Goal: Task Accomplishment & Management: Use online tool/utility

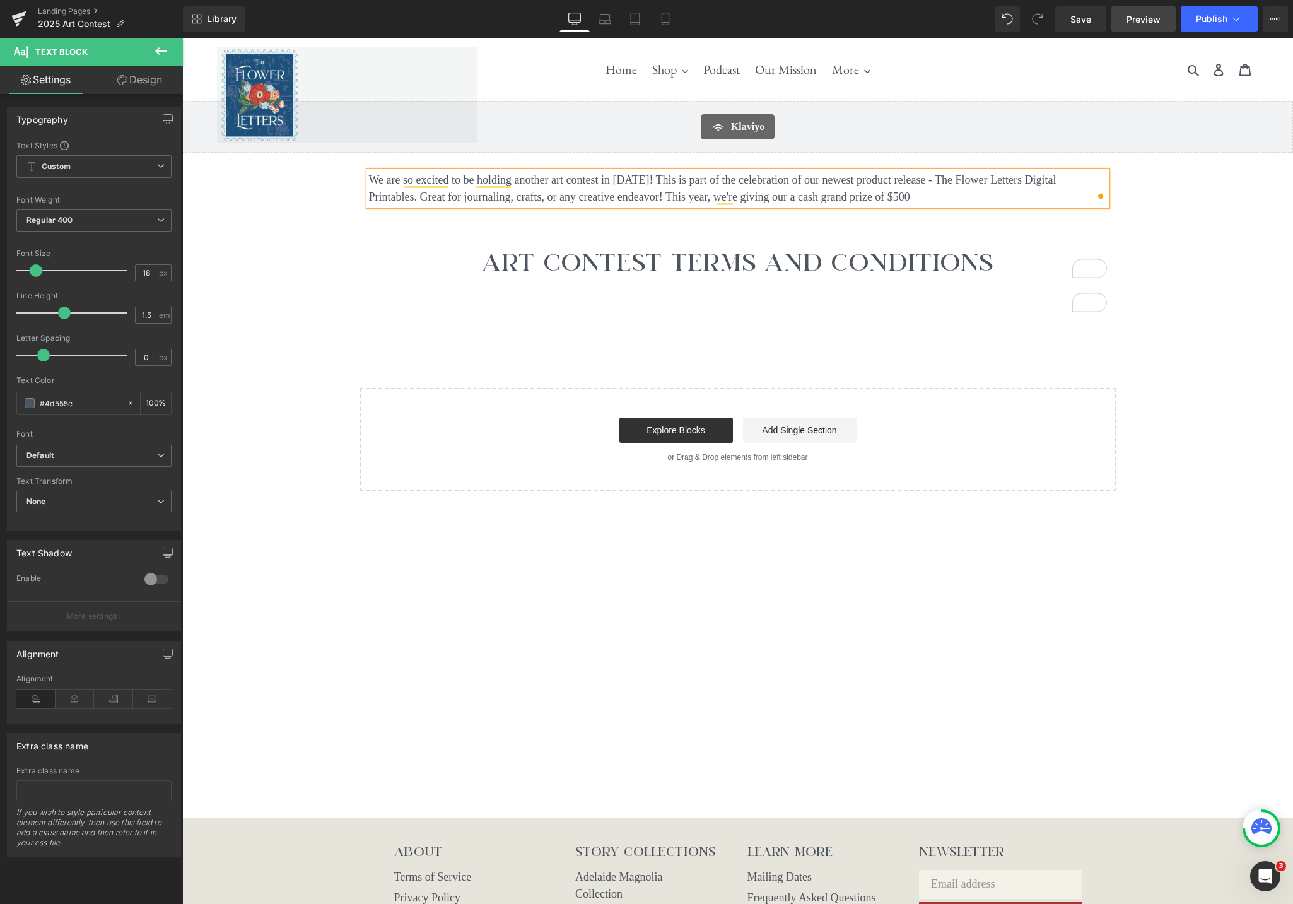
click at [1152, 26] on link "Preview" at bounding box center [1144, 18] width 64 height 25
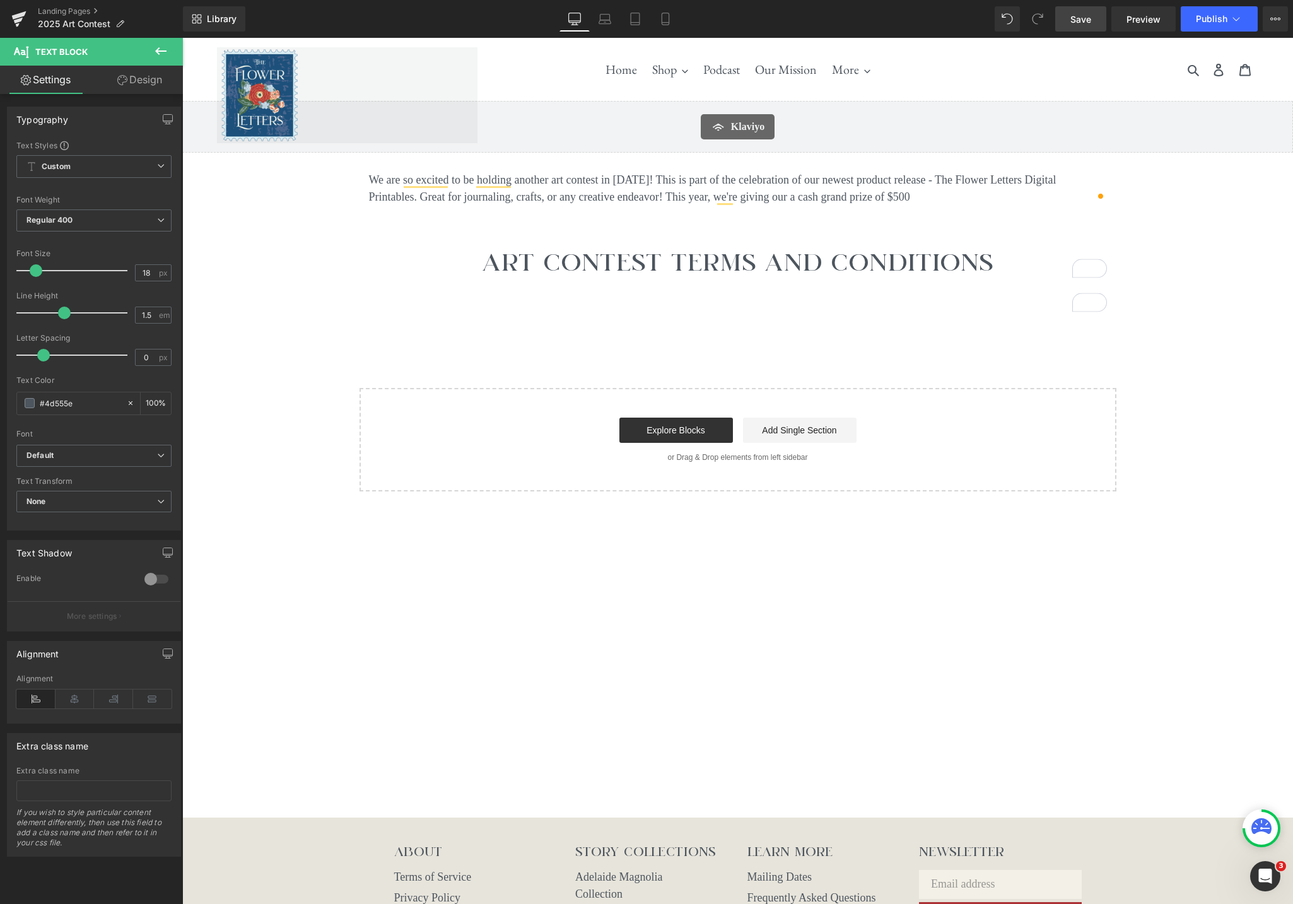
click at [1060, 23] on link "Save" at bounding box center [1081, 18] width 51 height 25
click at [1151, 25] on link "Preview" at bounding box center [1144, 18] width 64 height 25
click at [163, 50] on icon at bounding box center [160, 51] width 15 height 15
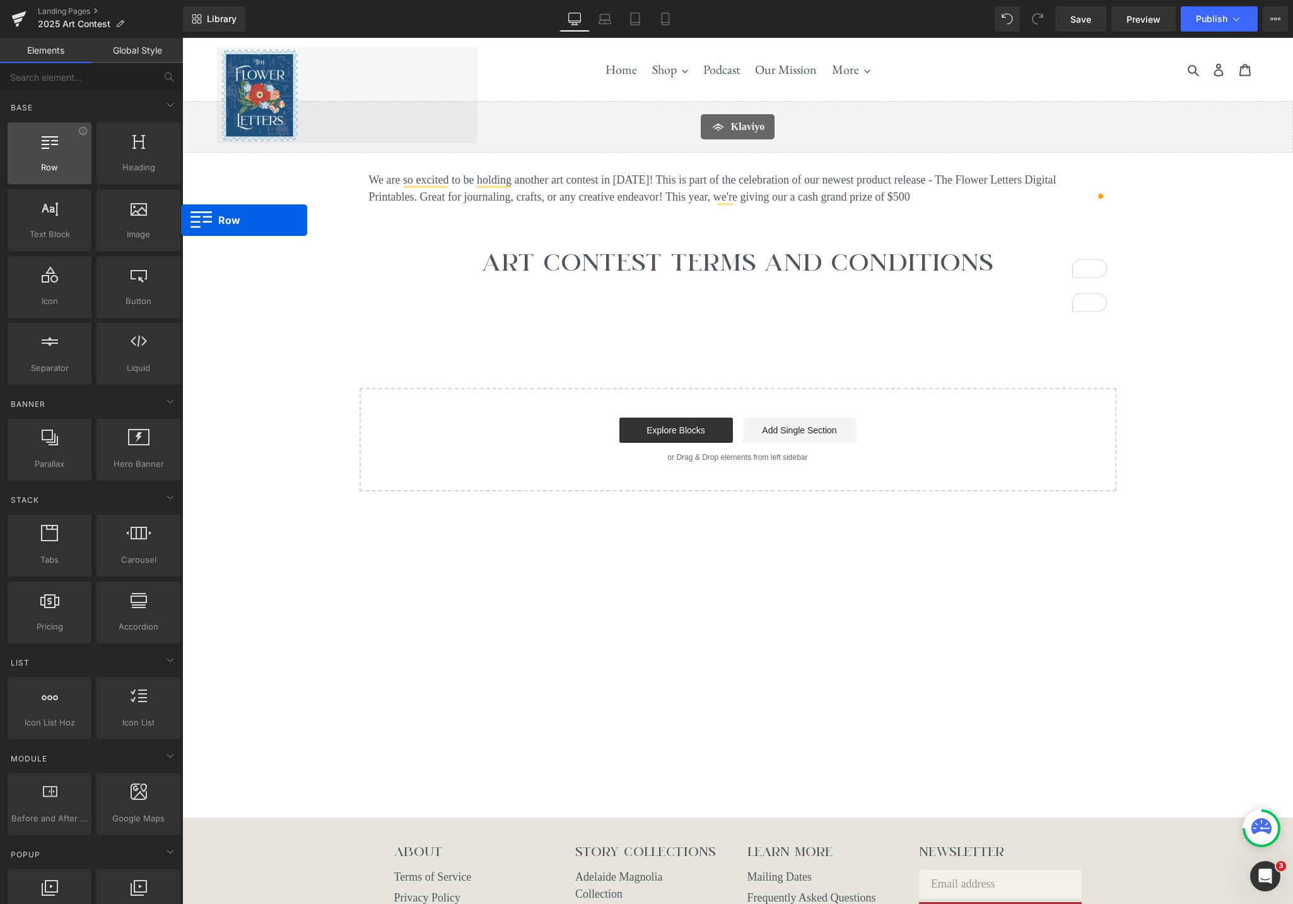
drag, startPoint x: 136, startPoint y: 162, endPoint x: 67, endPoint y: 174, distance: 69.8
click at [64, 177] on div "Row rows, columns, layouts, div" at bounding box center [50, 153] width 84 height 62
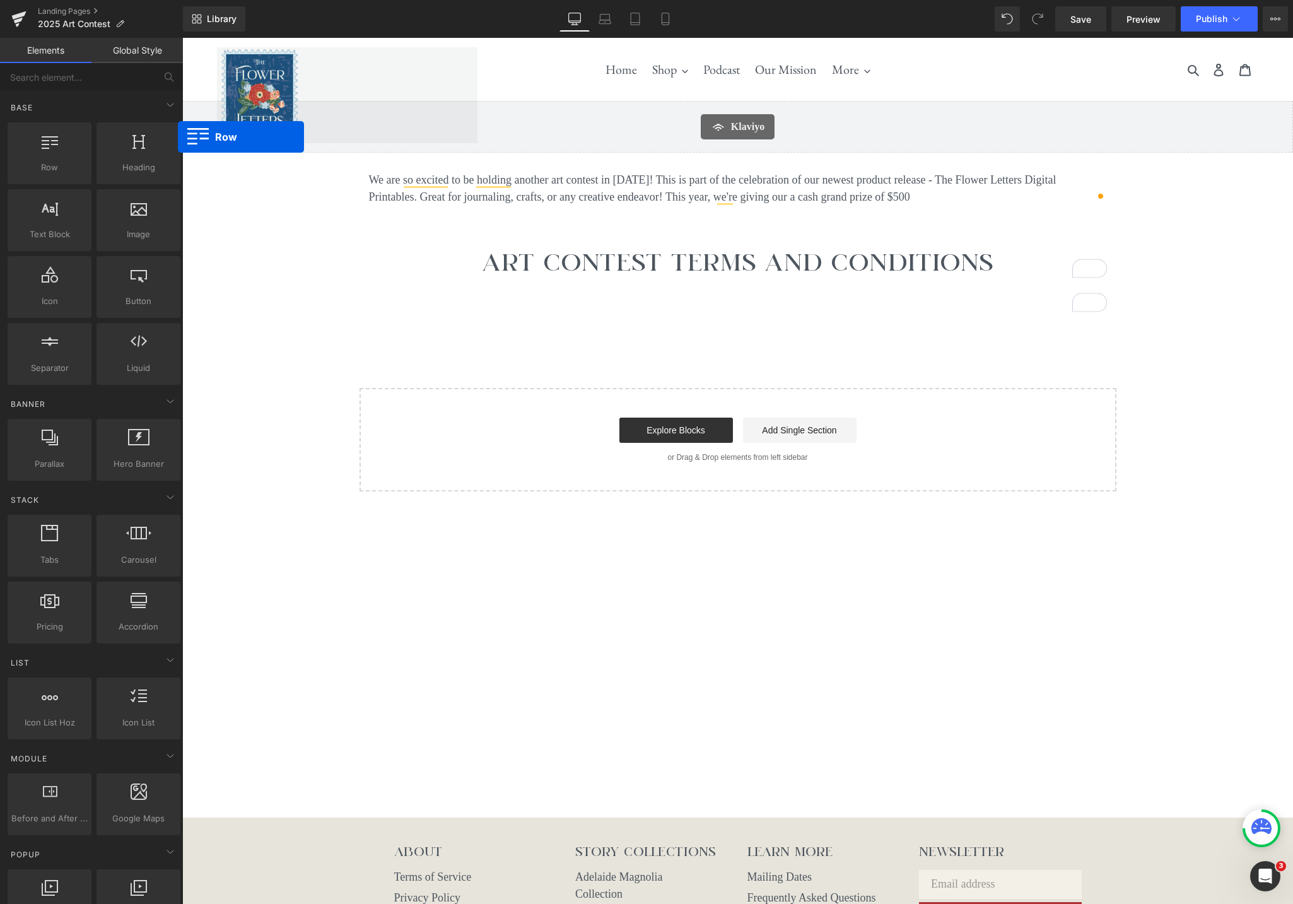
drag, startPoint x: 292, startPoint y: 160, endPoint x: 256, endPoint y: 7, distance: 157.5
click at [153, 132] on div "Row rows, columns, layouts, div Heading headings, titles, h1,h2,h3,h4,h5,h6 Tex…" at bounding box center [94, 254] width 178 height 268
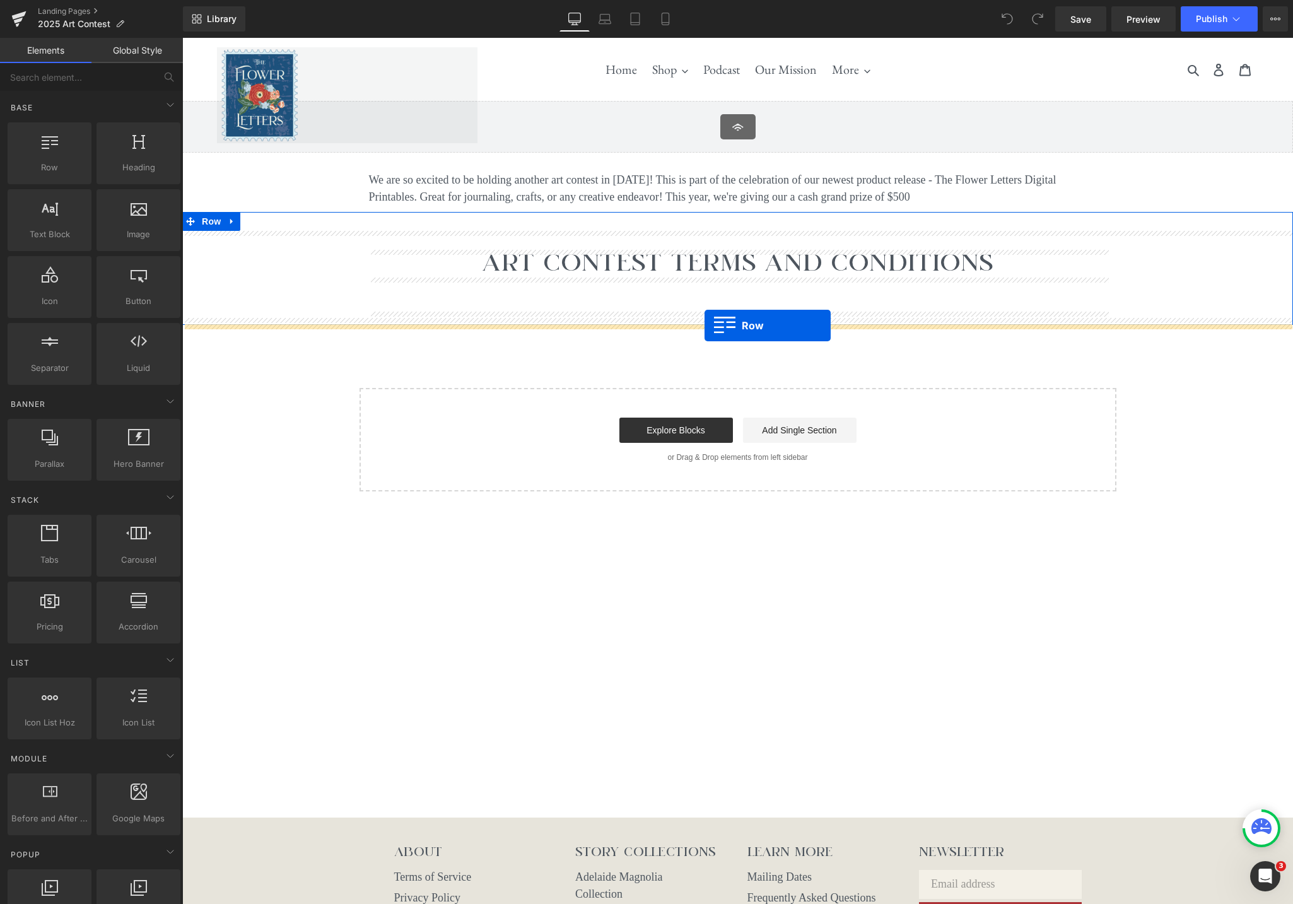
drag, startPoint x: 237, startPoint y: 194, endPoint x: 705, endPoint y: 326, distance: 485.6
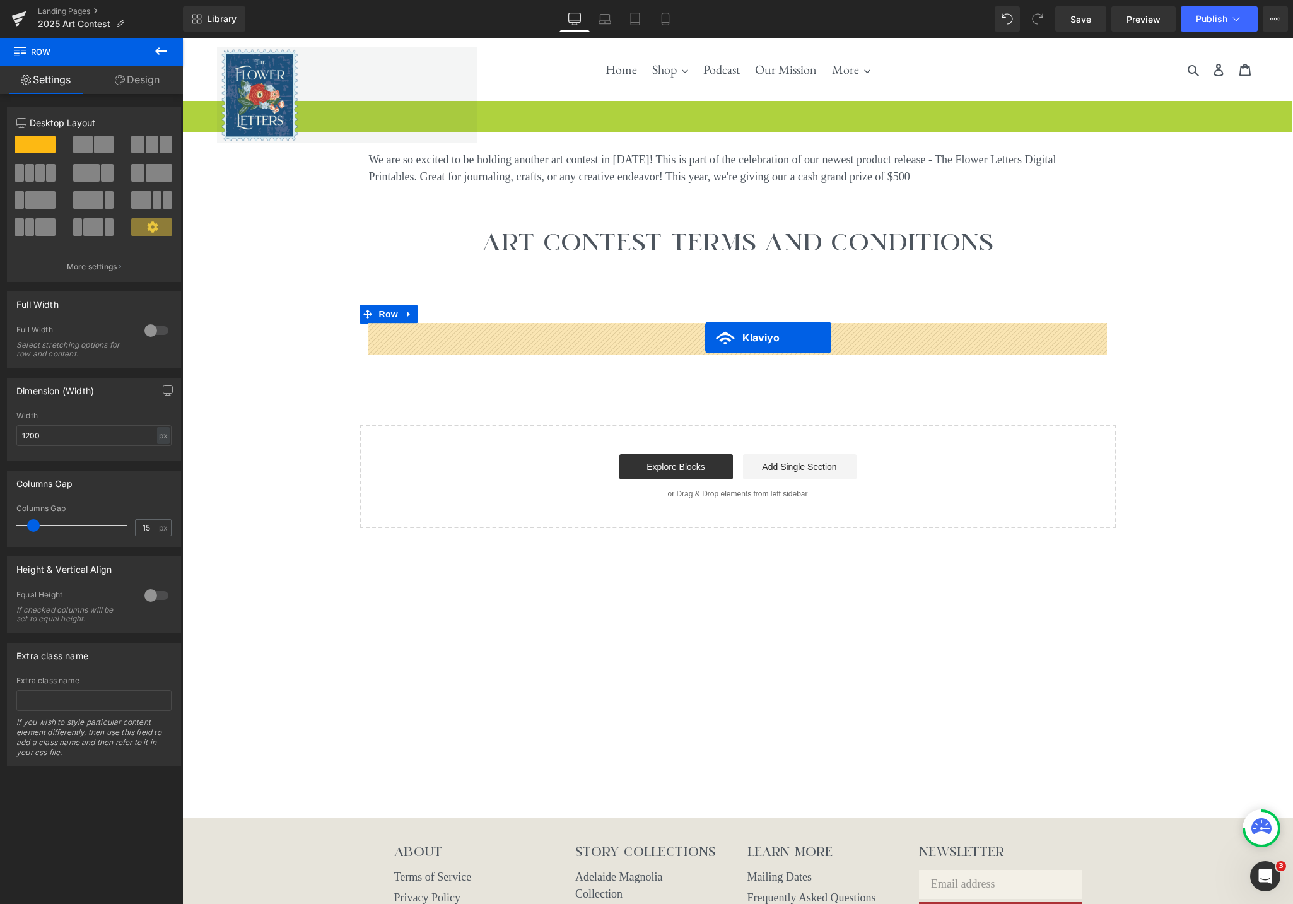
drag, startPoint x: 707, startPoint y: 109, endPoint x: 705, endPoint y: 338, distance: 228.4
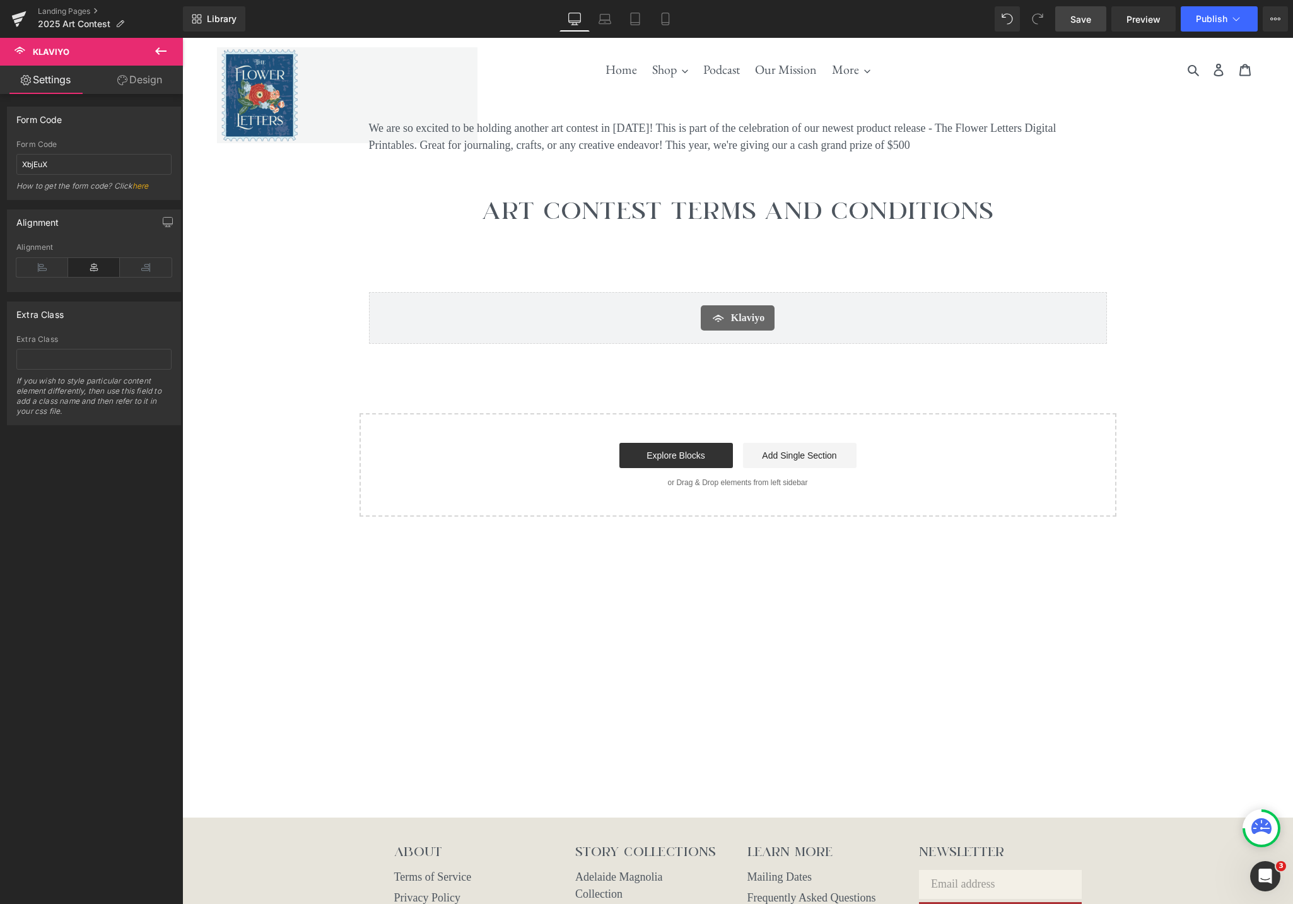
click at [1097, 24] on link "Save" at bounding box center [1081, 18] width 51 height 25
click at [1146, 24] on span "Preview" at bounding box center [1144, 19] width 34 height 13
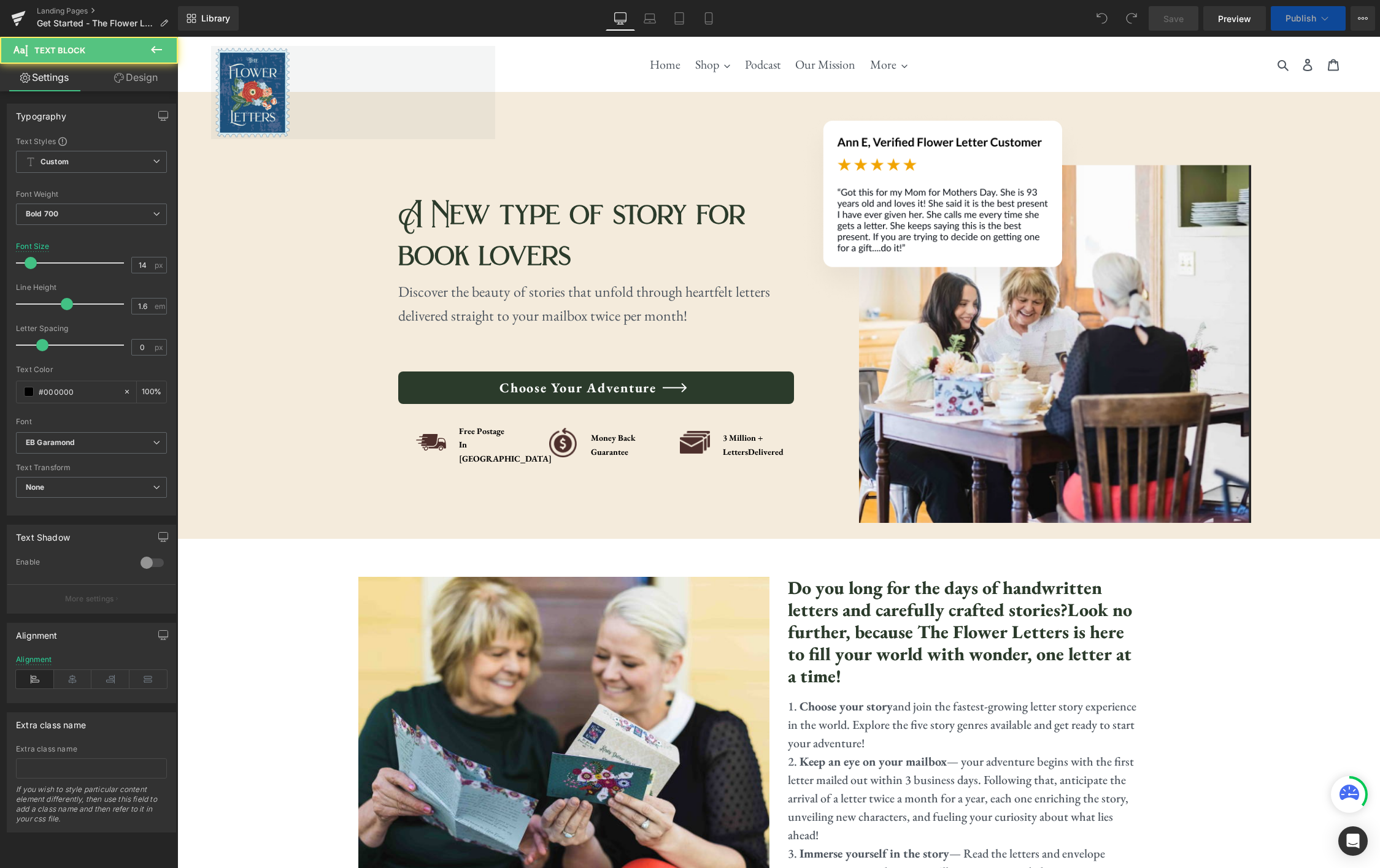
drag, startPoint x: 177, startPoint y: 37, endPoint x: 488, endPoint y: 439, distance: 508.3
click at [488, 439] on div "Free Postage In US Text Block" at bounding box center [494, 445] width 71 height 41
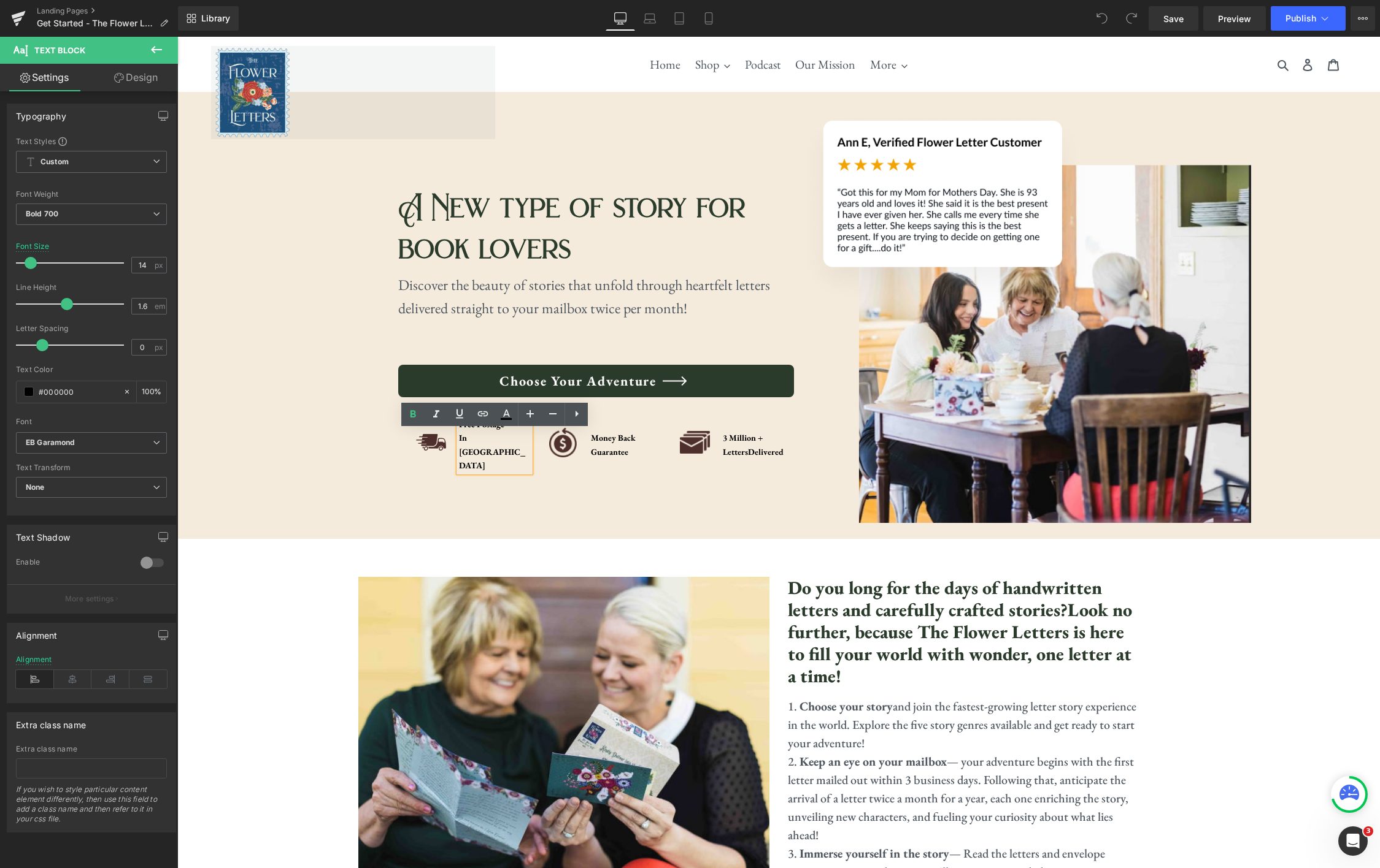
click at [481, 453] on div "In US" at bounding box center [494, 452] width 71 height 41
drag, startPoint x: 484, startPoint y: 453, endPoint x: 460, endPoint y: 439, distance: 27.8
click at [460, 439] on div "Free Postage In US" at bounding box center [494, 445] width 71 height 55
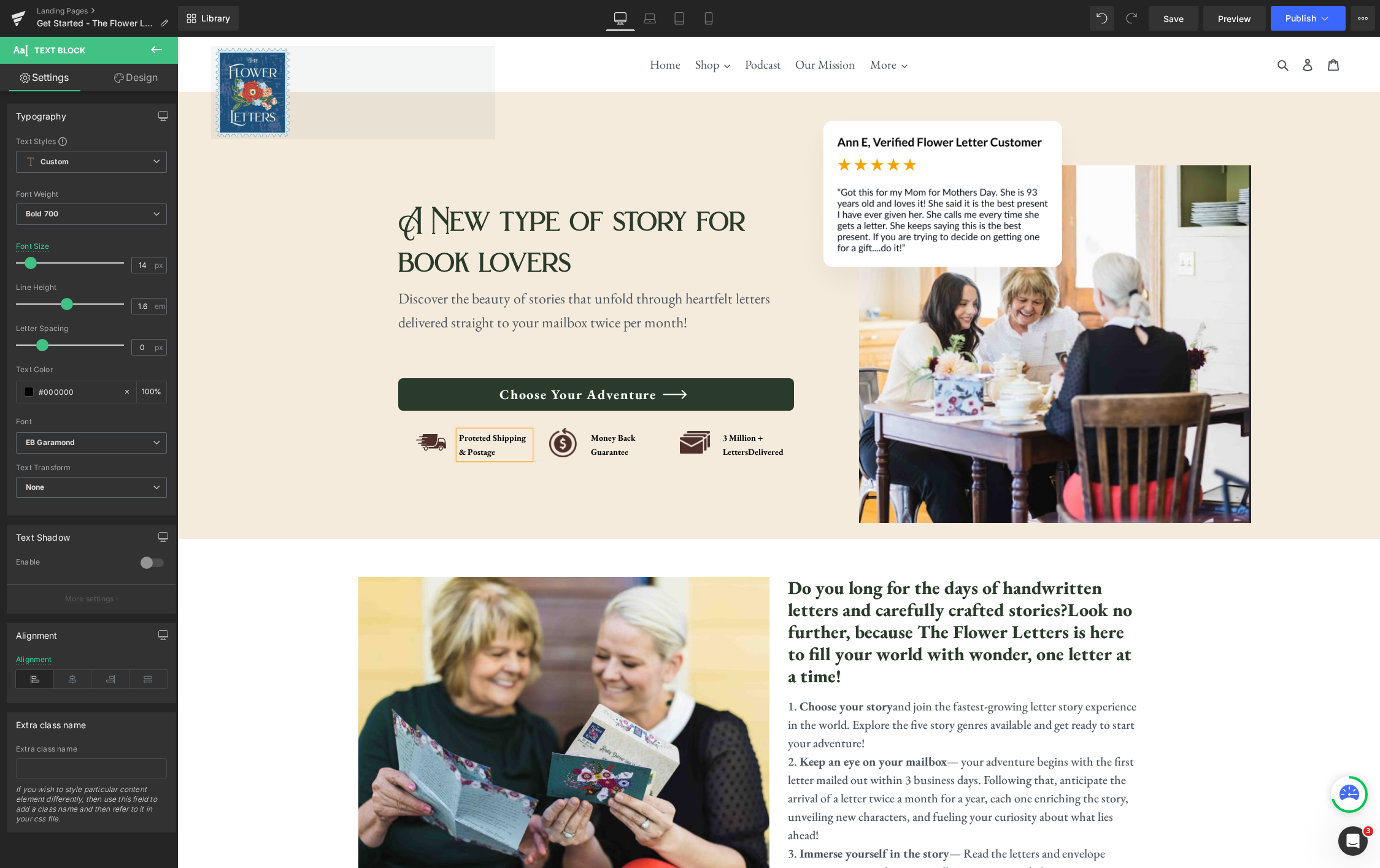
click at [758, 477] on div "A New type of story for book lovers Heading Discover the beauty of stories that…" at bounding box center [595, 314] width 396 height 417
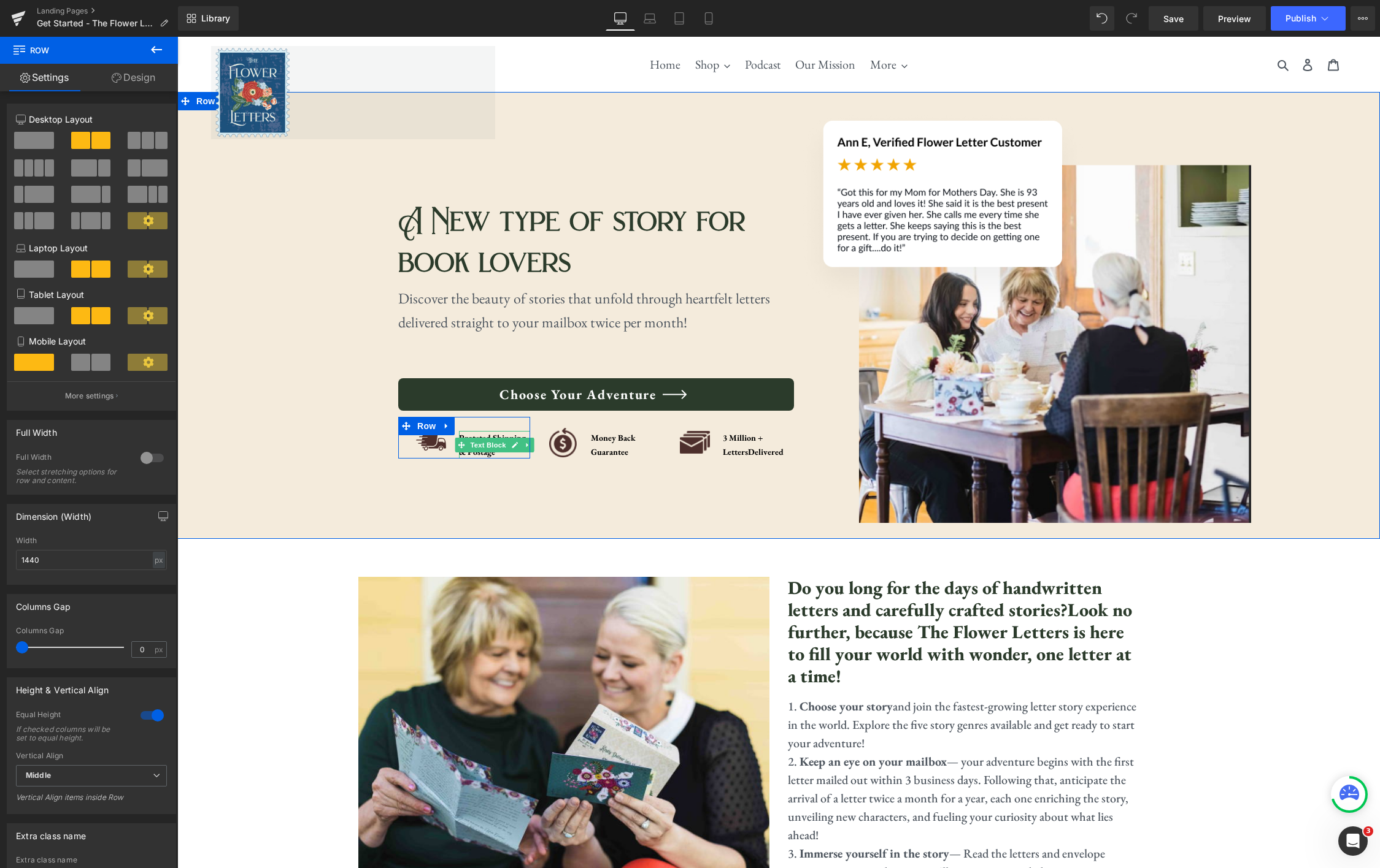
click at [512, 446] on icon at bounding box center [514, 445] width 7 height 8
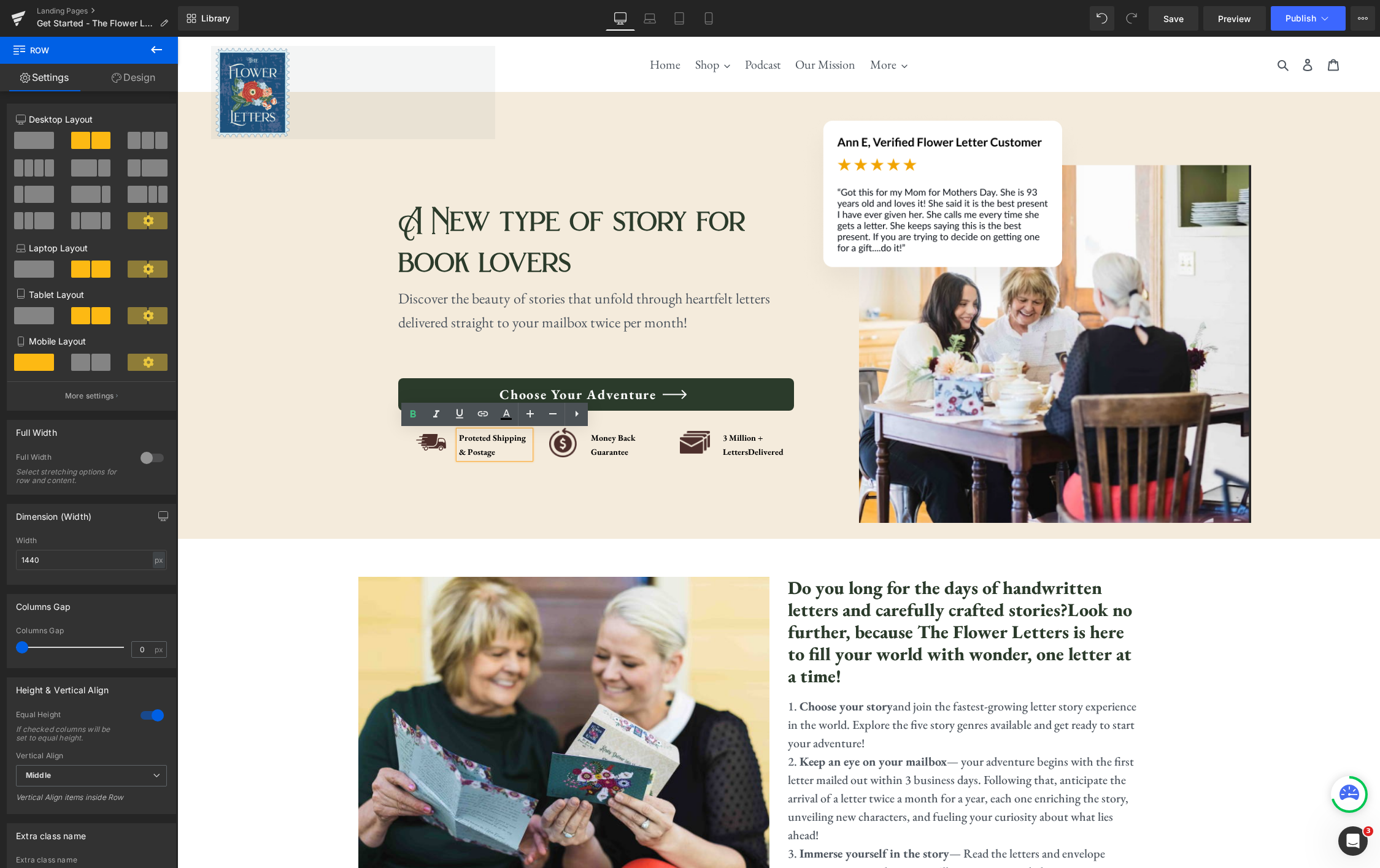
click at [484, 438] on div "Proteted Shipping & Postage" at bounding box center [494, 445] width 71 height 27
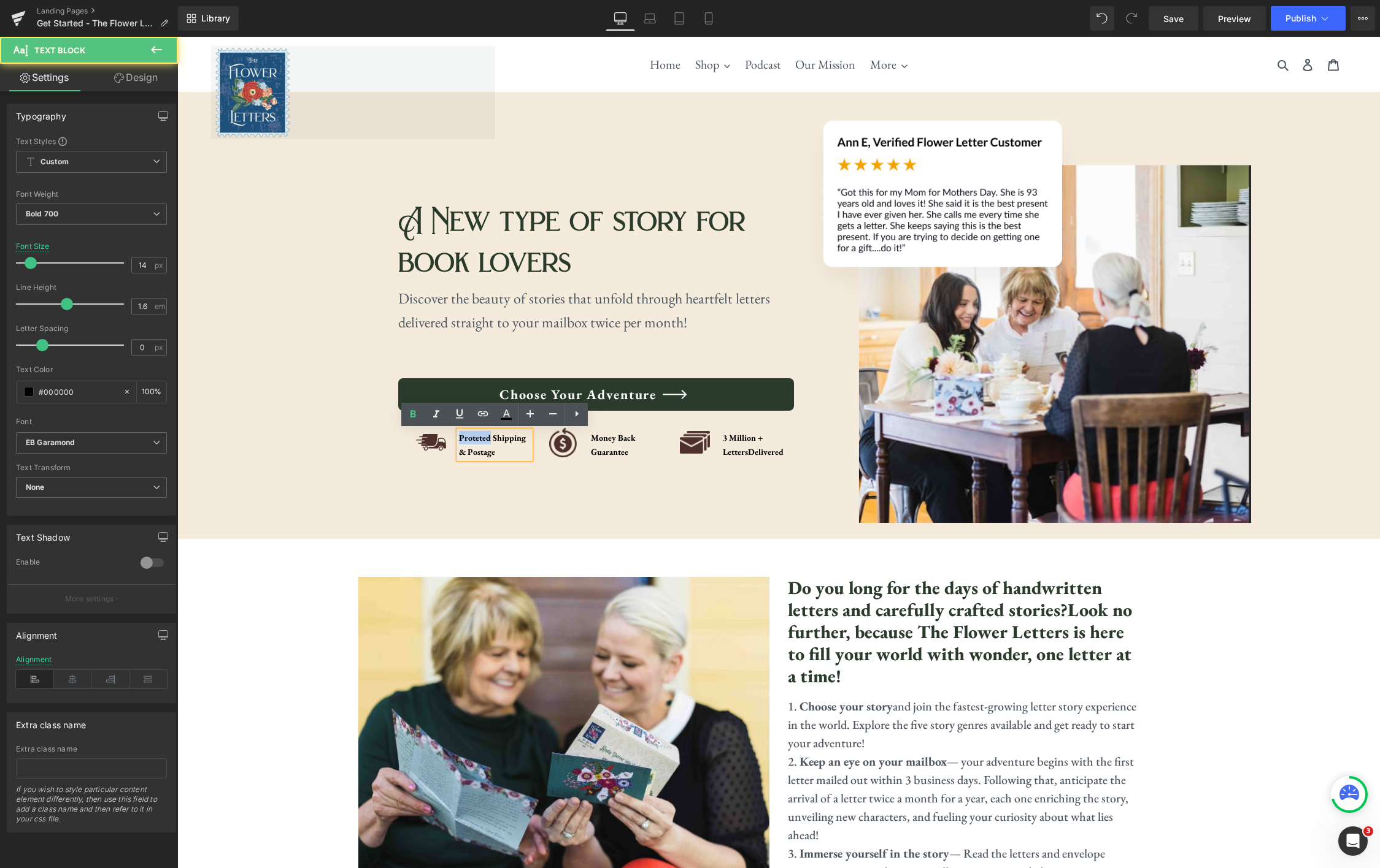
click at [484, 438] on div "Proteted Shipping & Postage" at bounding box center [494, 445] width 71 height 27
click at [479, 439] on div "Proteted Shipping & Postage" at bounding box center [494, 445] width 71 height 27
click at [619, 485] on div "A New type of story for book lovers Heading Discover the beauty of stories that…" at bounding box center [595, 314] width 396 height 417
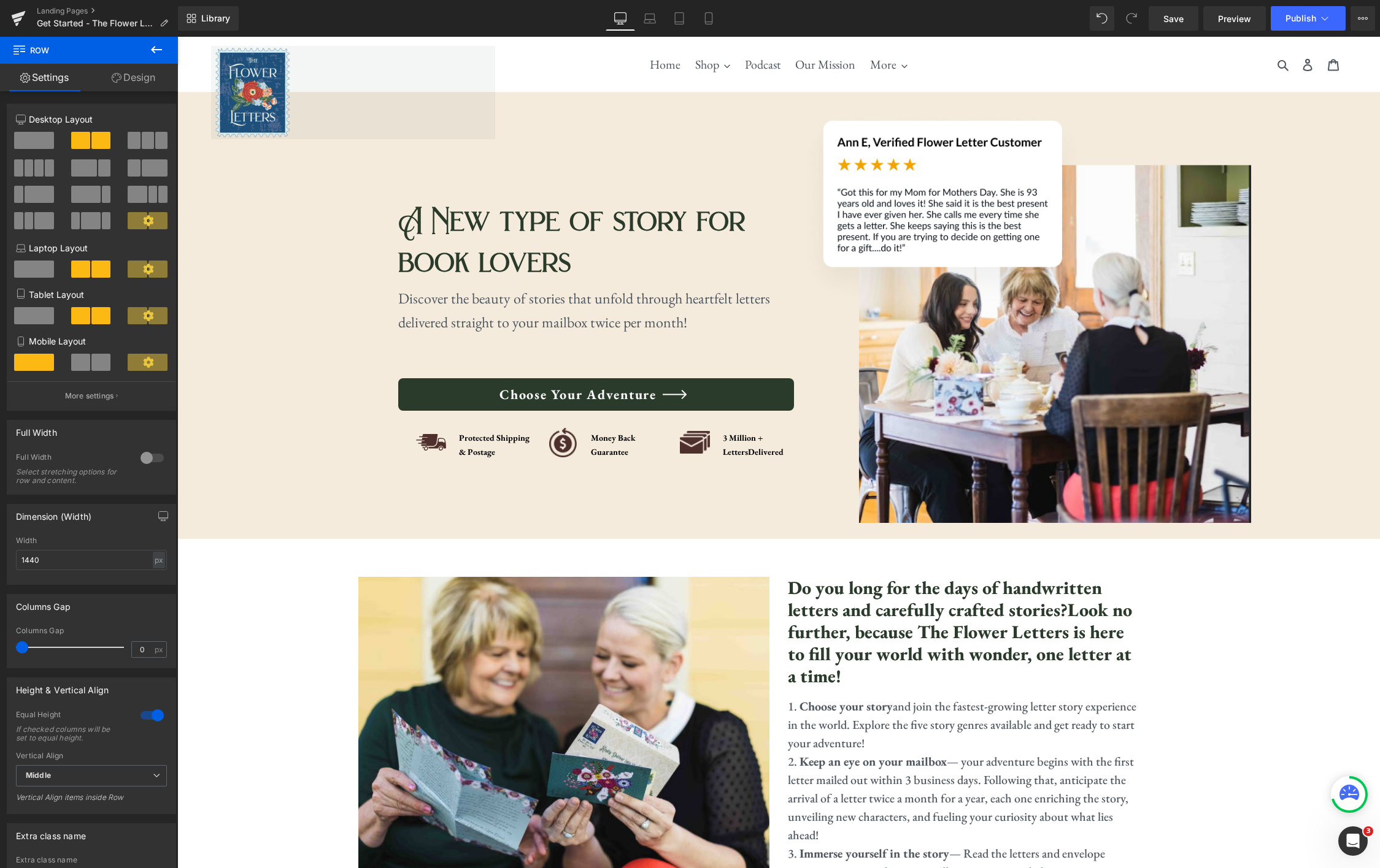
scroll to position [1, 0]
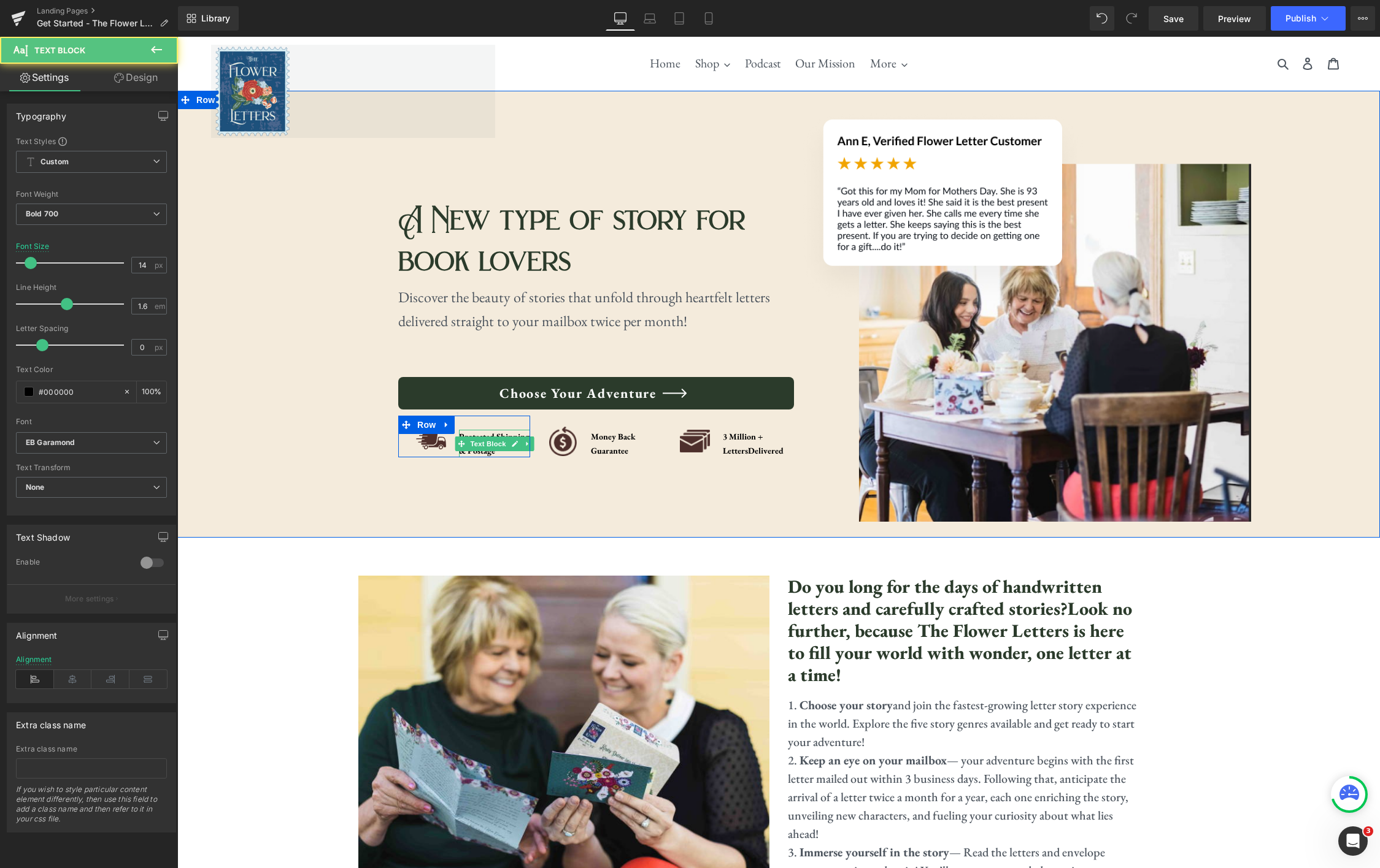
click at [479, 439] on div "Protected Shipping & Postage Text Block" at bounding box center [494, 443] width 71 height 27
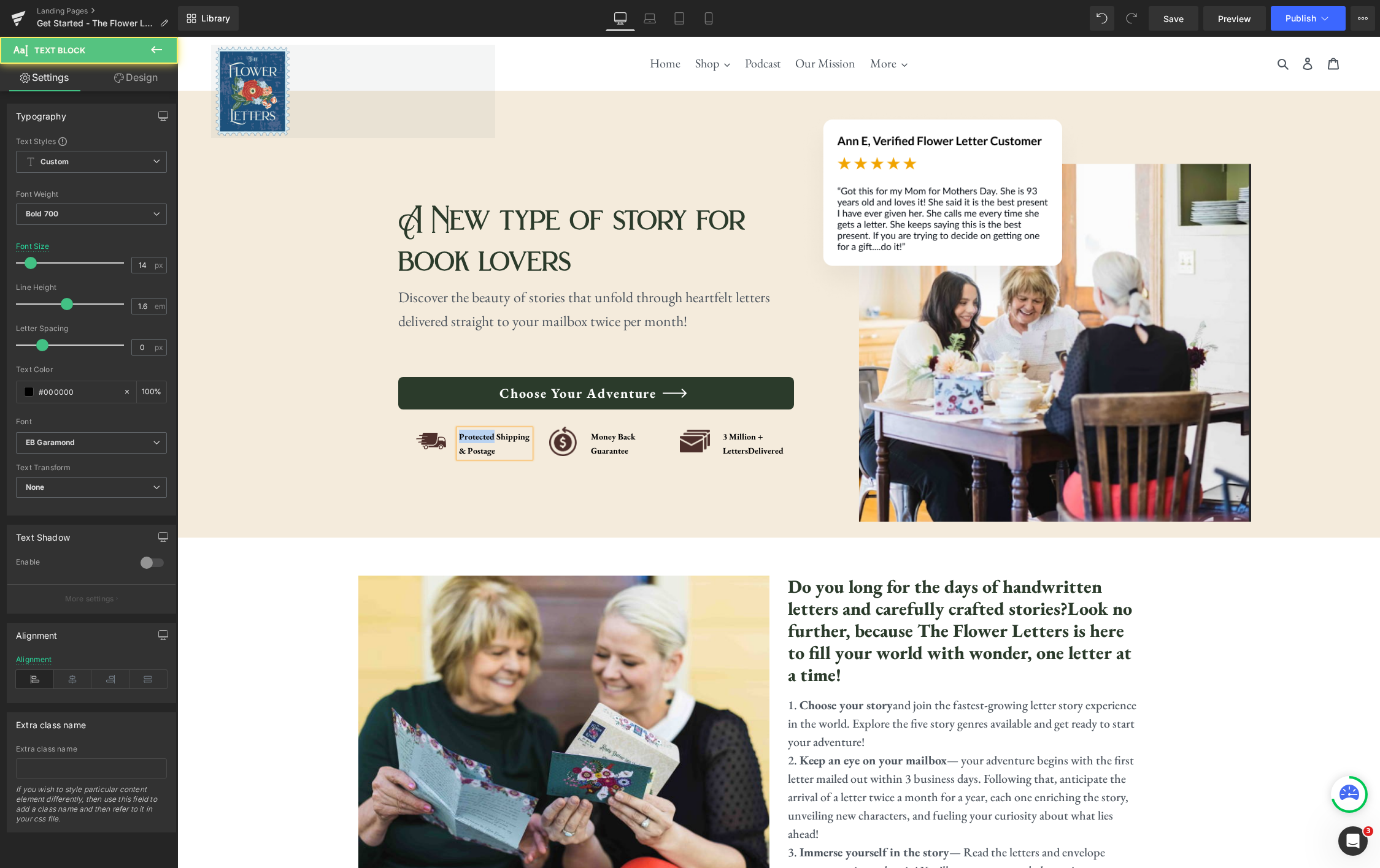
click at [479, 439] on div "Protected Shipping & Postage" at bounding box center [494, 443] width 71 height 27
click at [597, 491] on div "A New type of story for book lovers Heading Discover the beauty of stories that…" at bounding box center [595, 312] width 396 height 417
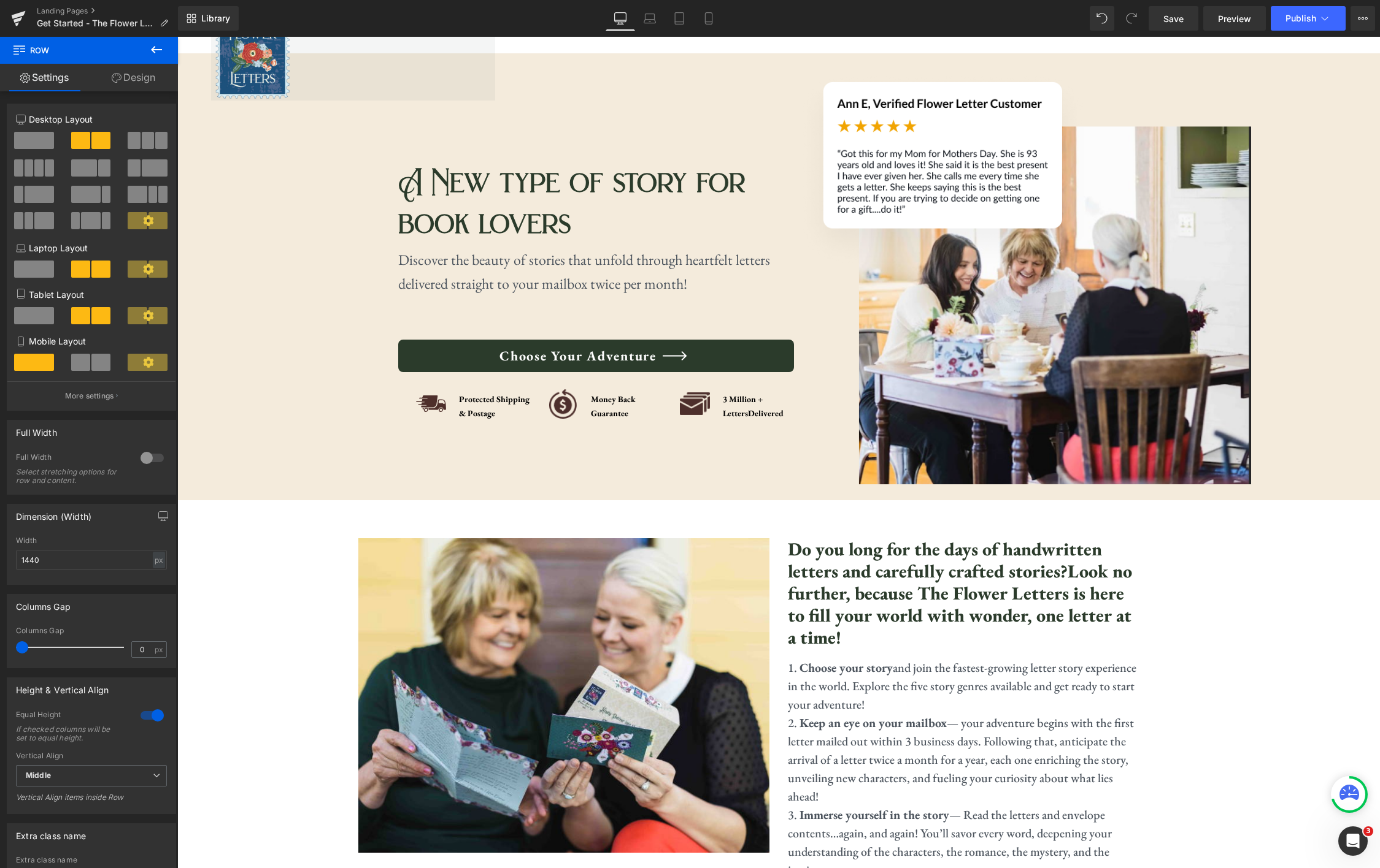
scroll to position [41, 0]
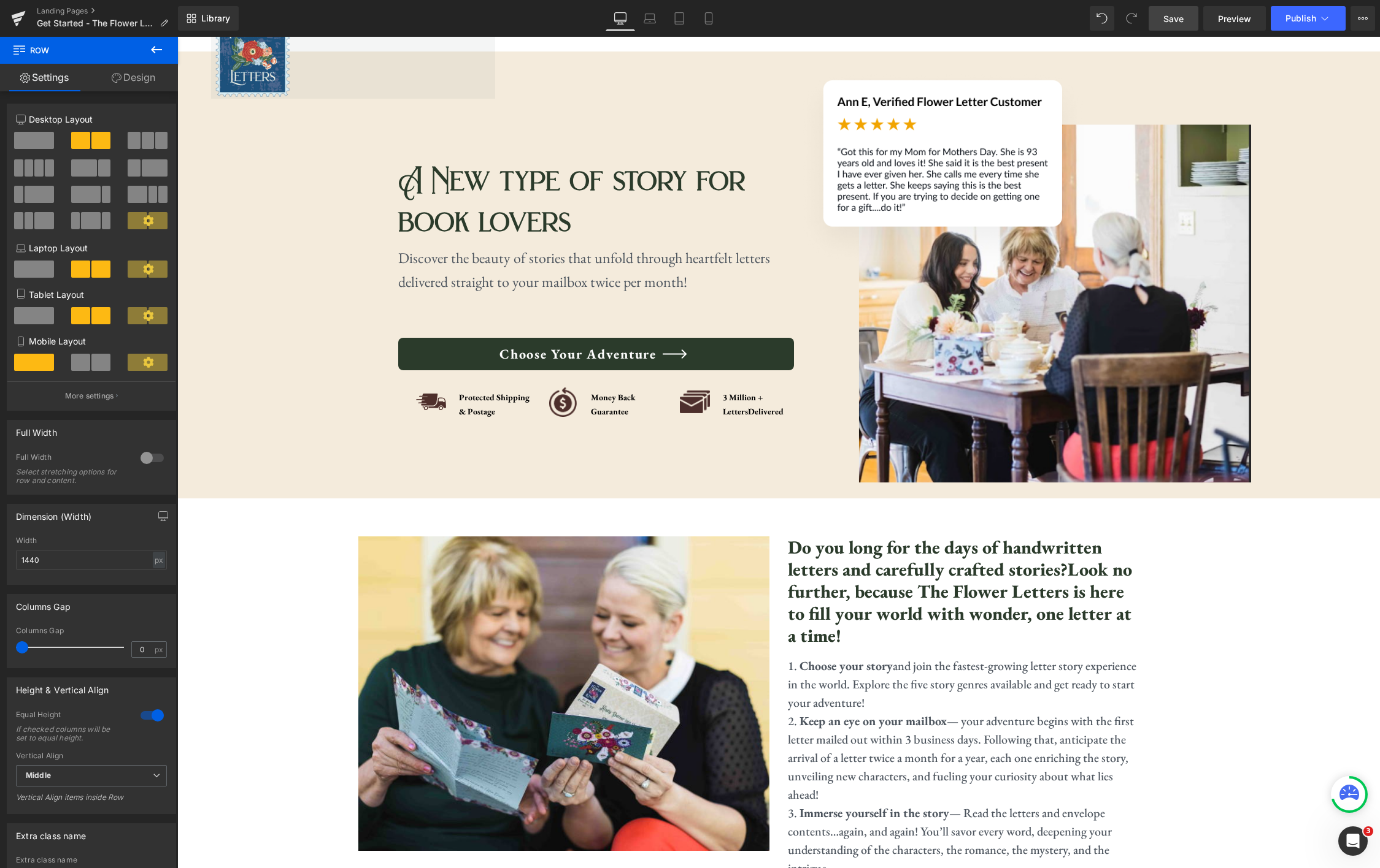
click at [1166, 19] on span "Save" at bounding box center [1173, 18] width 20 height 13
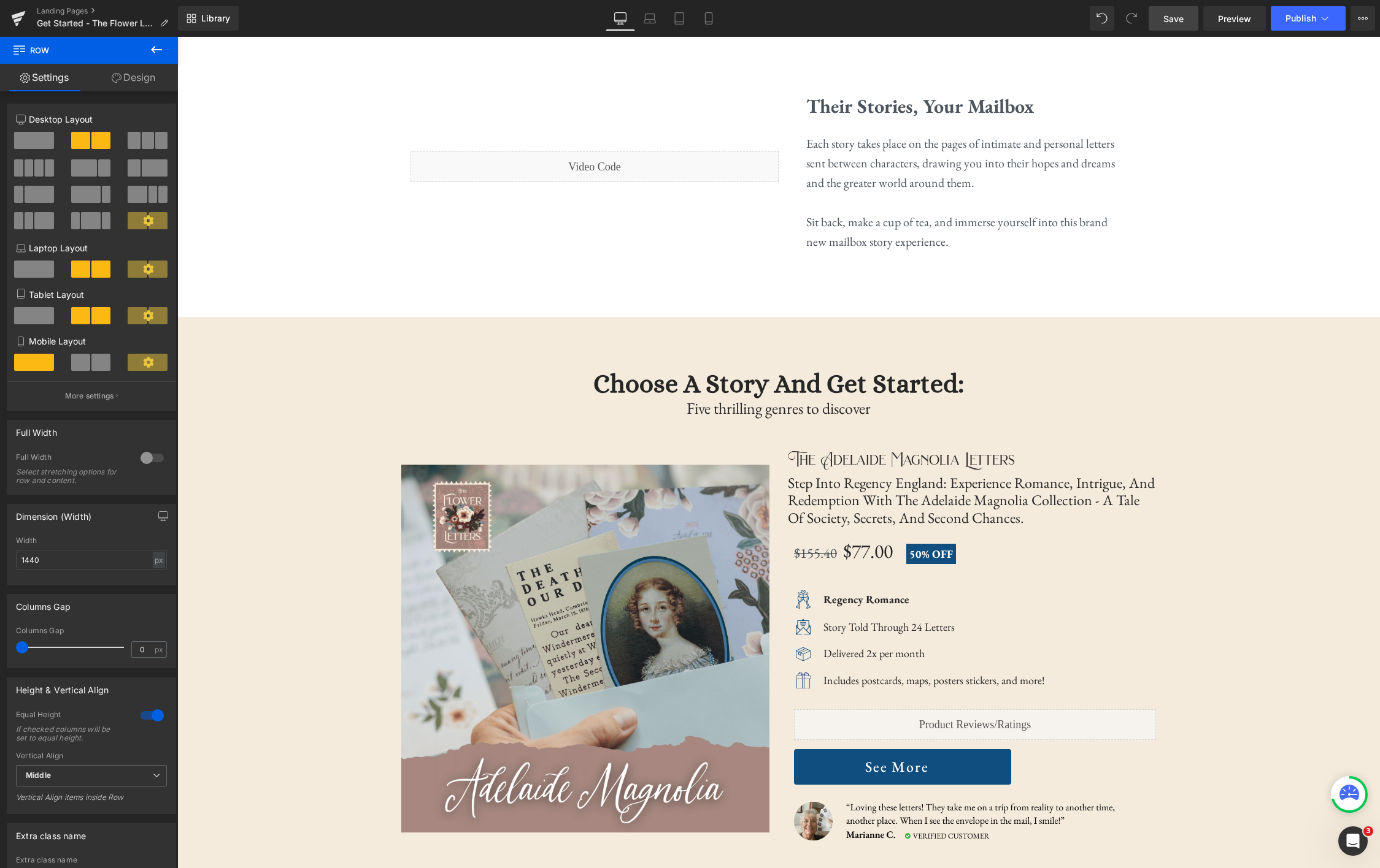
scroll to position [1877, 0]
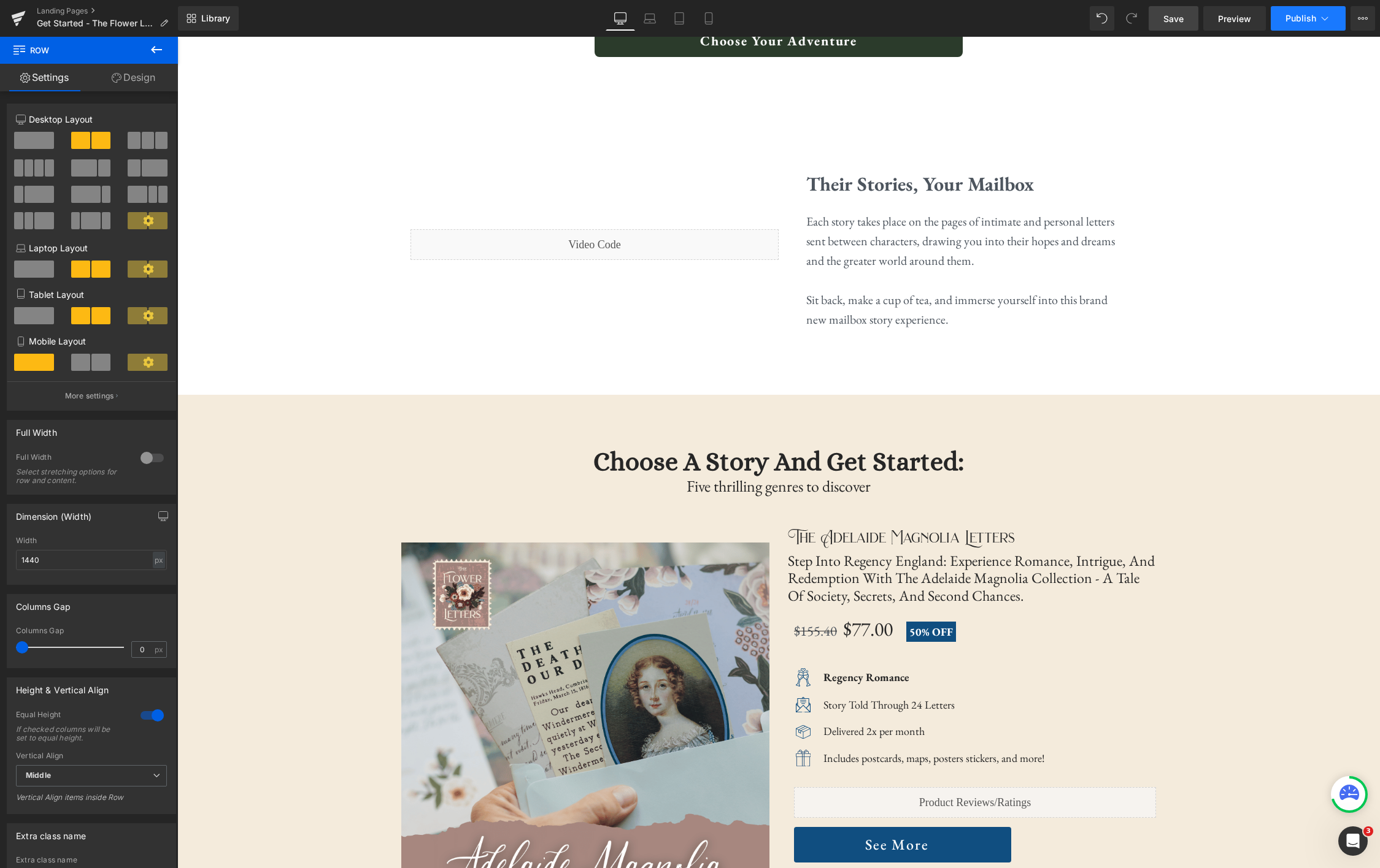
click at [1322, 24] on icon at bounding box center [1325, 18] width 13 height 13
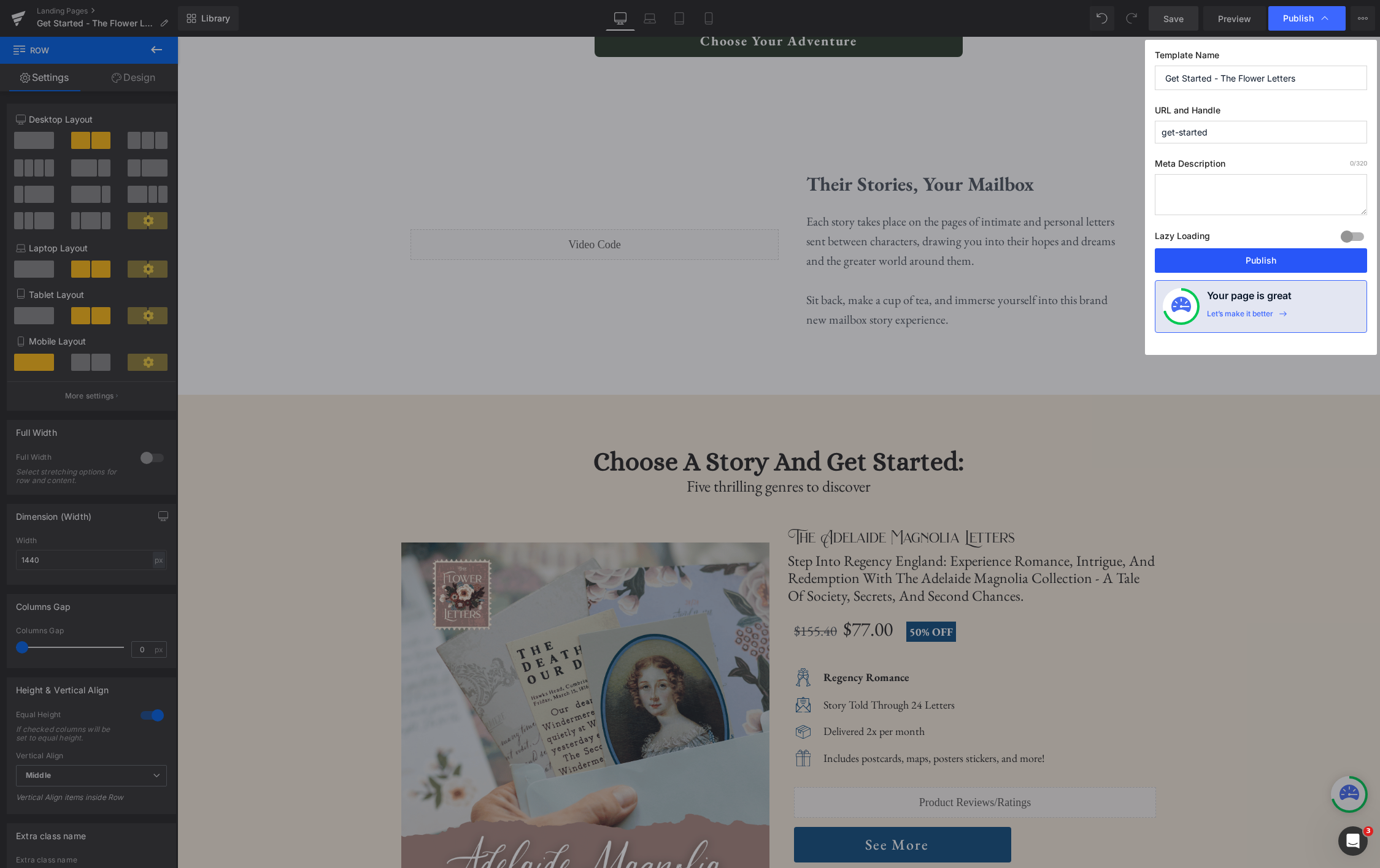
click at [1248, 267] on button "Publish" at bounding box center [1260, 260] width 212 height 24
